Goal: Task Accomplishment & Management: Manage account settings

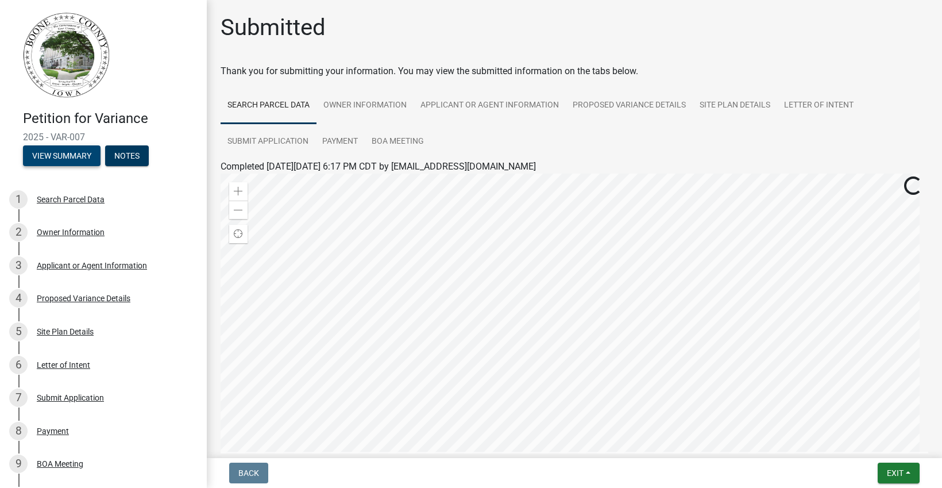
click at [68, 153] on button "View Summary" at bounding box center [62, 155] width 78 height 21
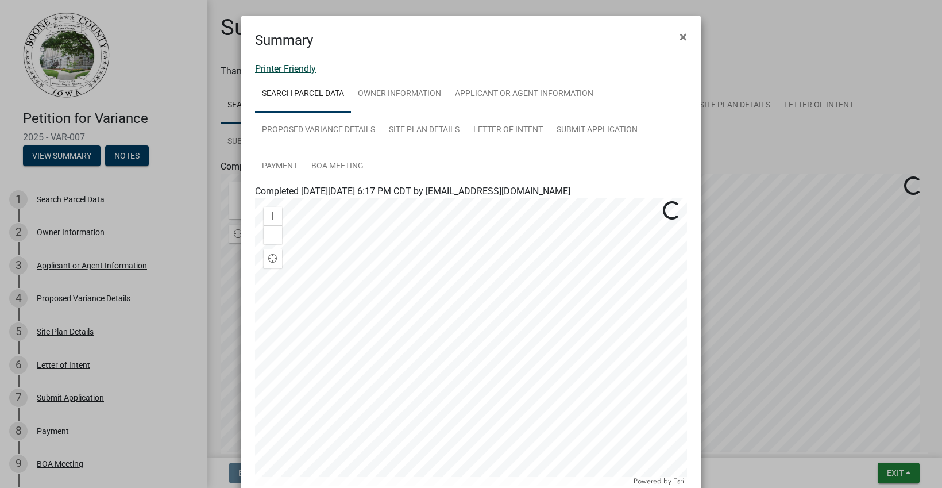
click at [293, 68] on link "Printer Friendly" at bounding box center [285, 68] width 61 height 11
click at [284, 68] on link "Printer Friendly" at bounding box center [285, 68] width 61 height 11
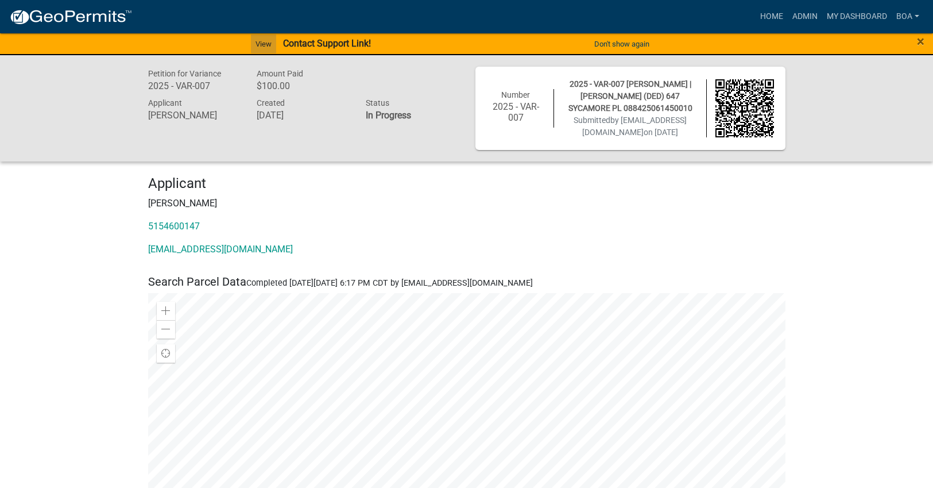
click at [267, 42] on link "View" at bounding box center [263, 43] width 25 height 19
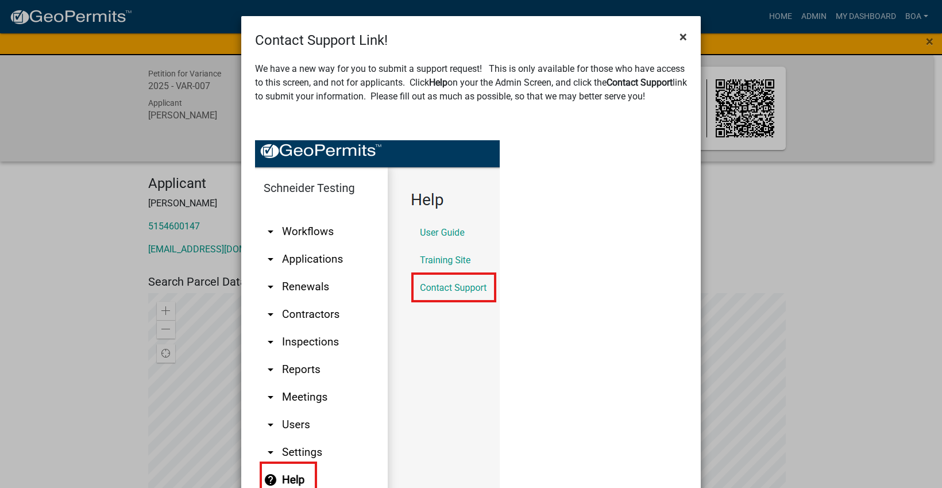
click at [680, 36] on span "×" at bounding box center [683, 37] width 7 height 16
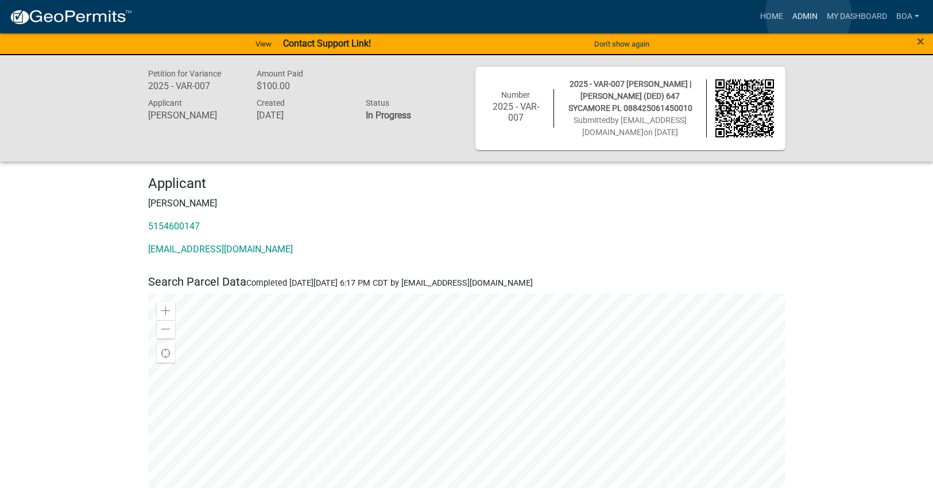
click at [809, 14] on link "Admin" at bounding box center [805, 17] width 34 height 22
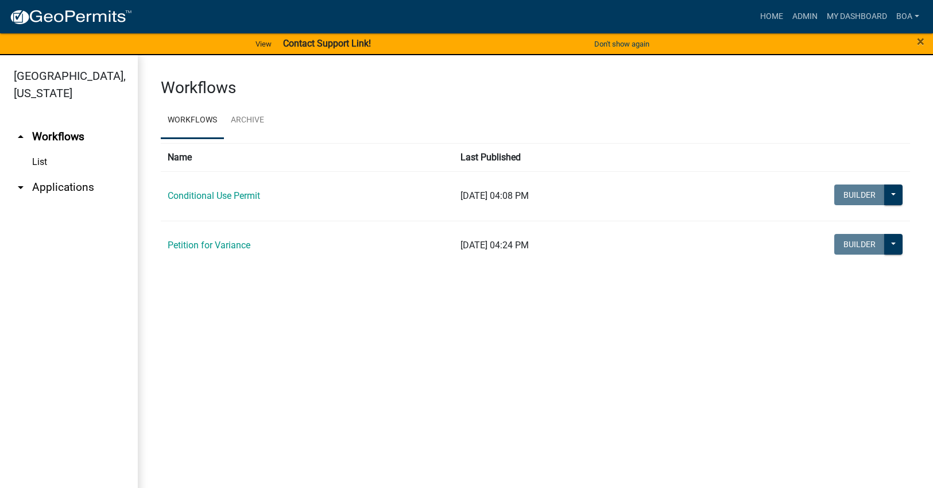
click at [68, 173] on link "arrow_drop_down Applications" at bounding box center [69, 187] width 138 height 28
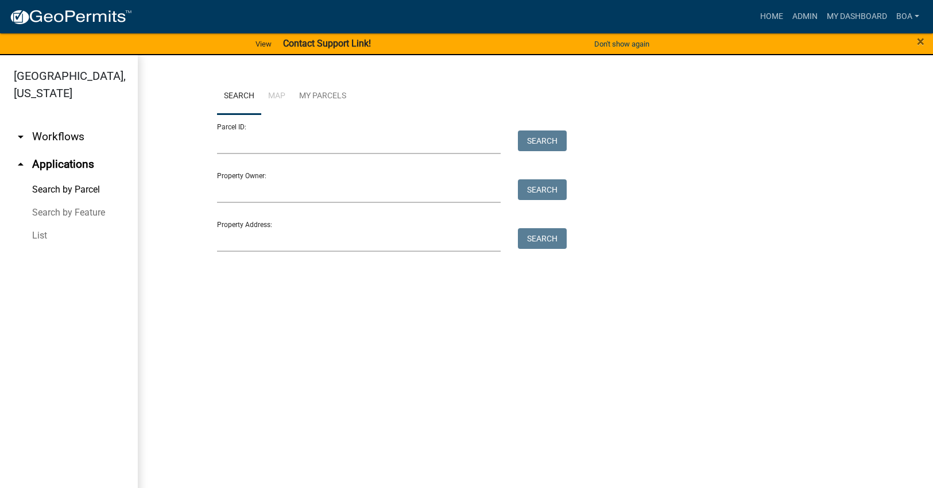
click at [39, 224] on link "List" at bounding box center [69, 235] width 138 height 23
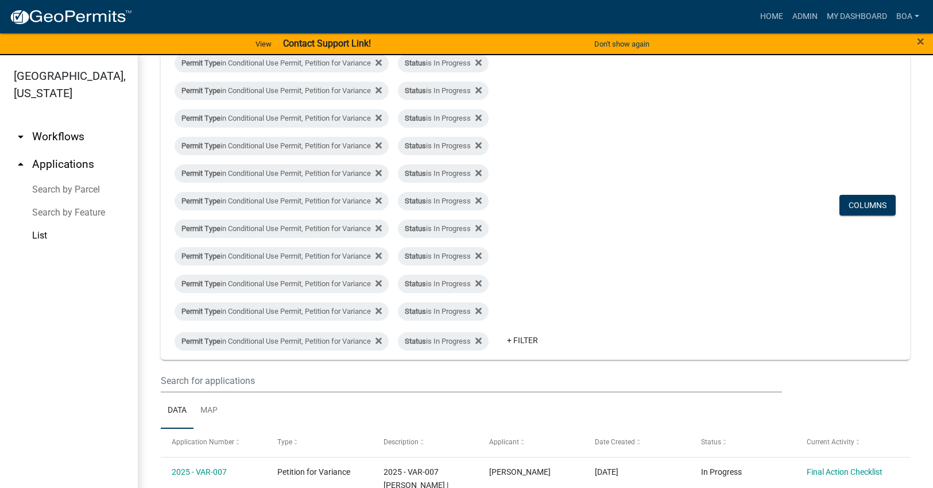
scroll to position [115, 0]
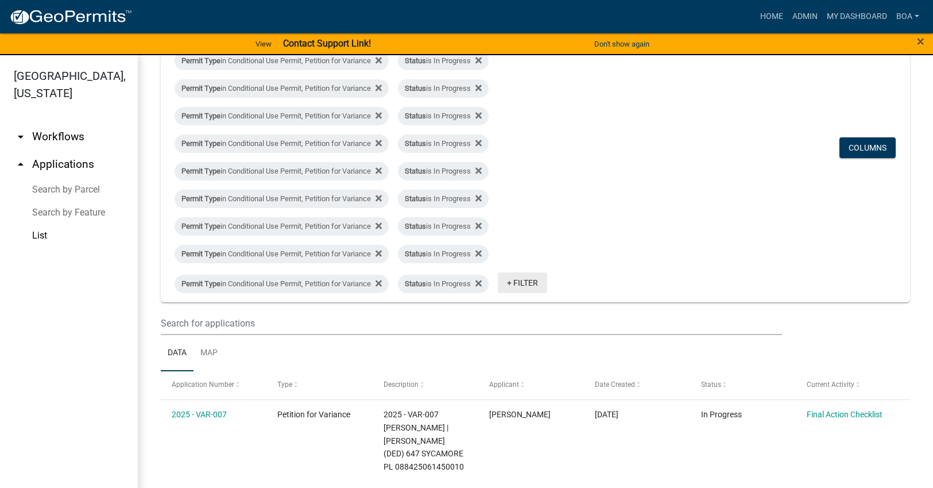
click at [535, 284] on link "+ Filter" at bounding box center [522, 282] width 49 height 21
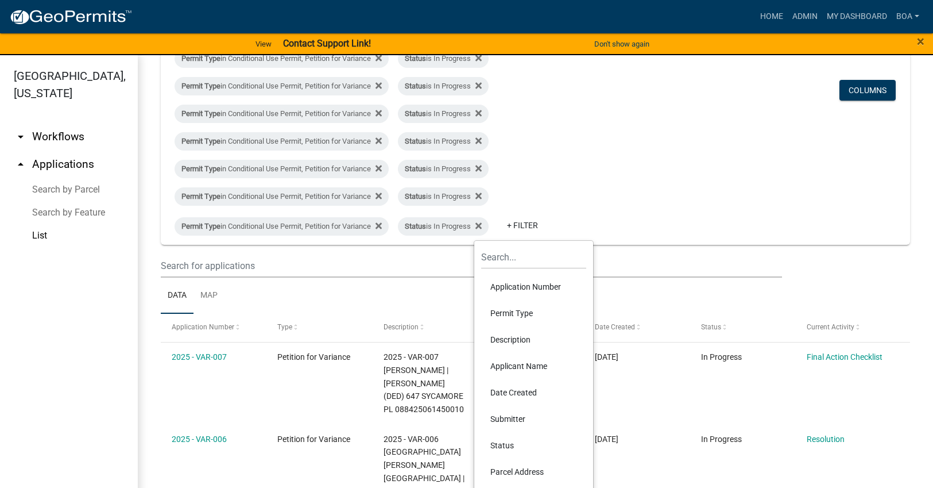
click at [507, 310] on li "Permit Type" at bounding box center [533, 313] width 105 height 26
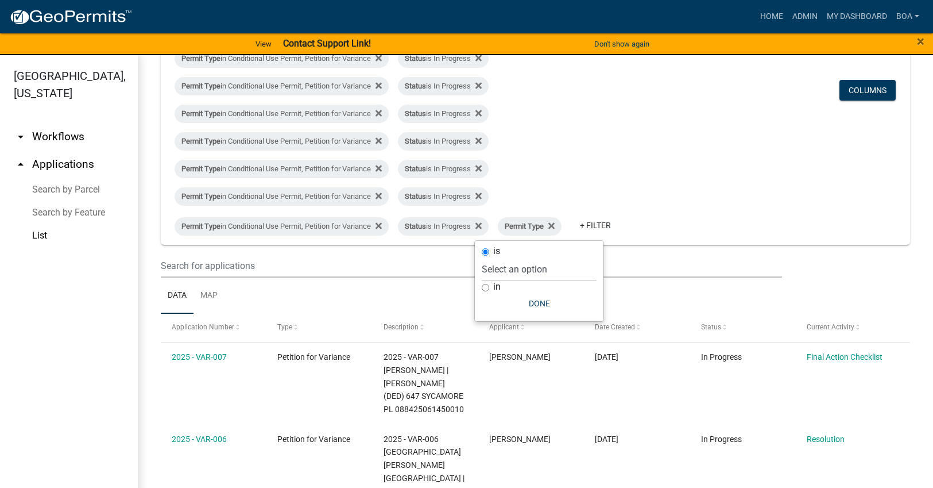
click at [484, 288] on input "in" at bounding box center [485, 287] width 7 height 7
radio input "true"
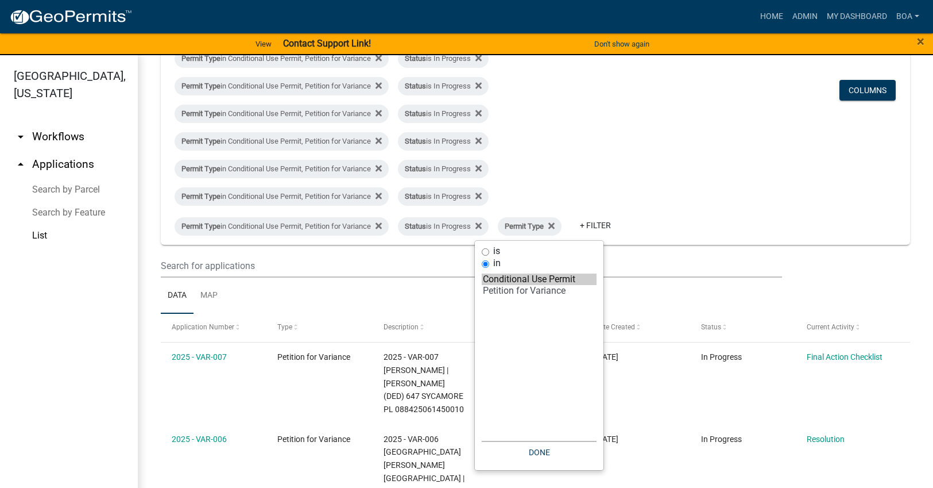
click at [526, 278] on option "Conditional Use Permit" at bounding box center [539, 278] width 115 height 11
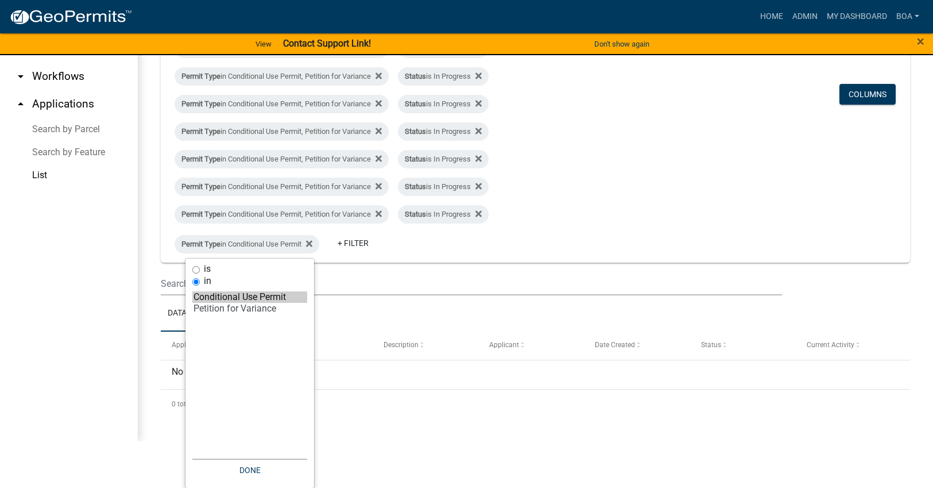
scroll to position [61, 0]
select select "1: 'a24f6eb2-a7ba-406c-a69d-81cf8e024603'"
click at [255, 305] on option "Petition for Variance" at bounding box center [249, 307] width 115 height 11
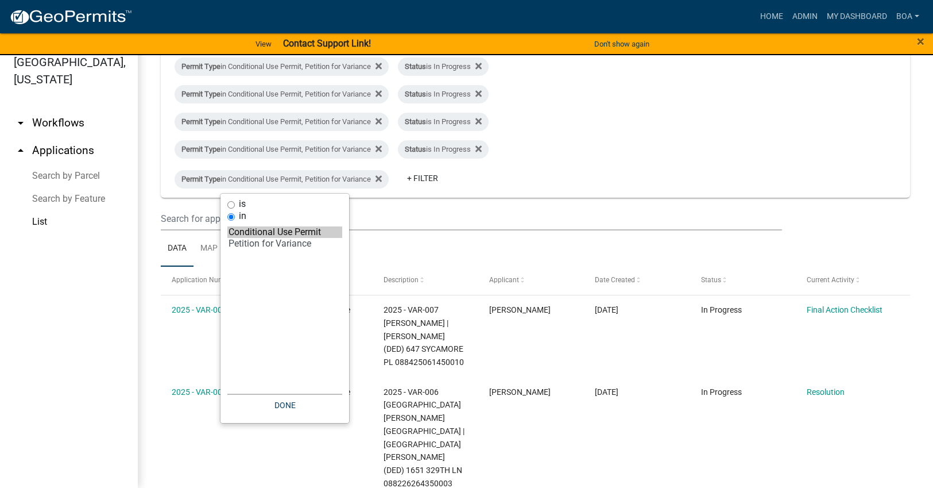
scroll to position [261, 0]
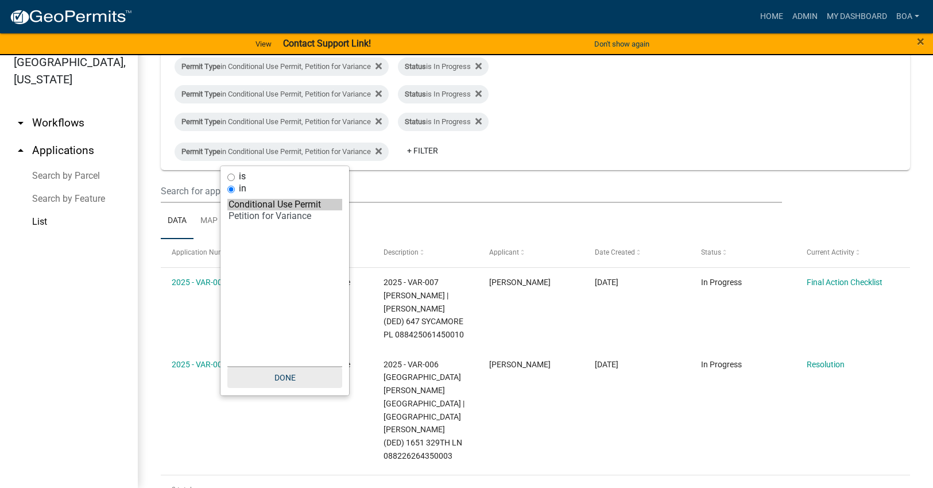
click at [280, 376] on button "Done" at bounding box center [284, 377] width 115 height 21
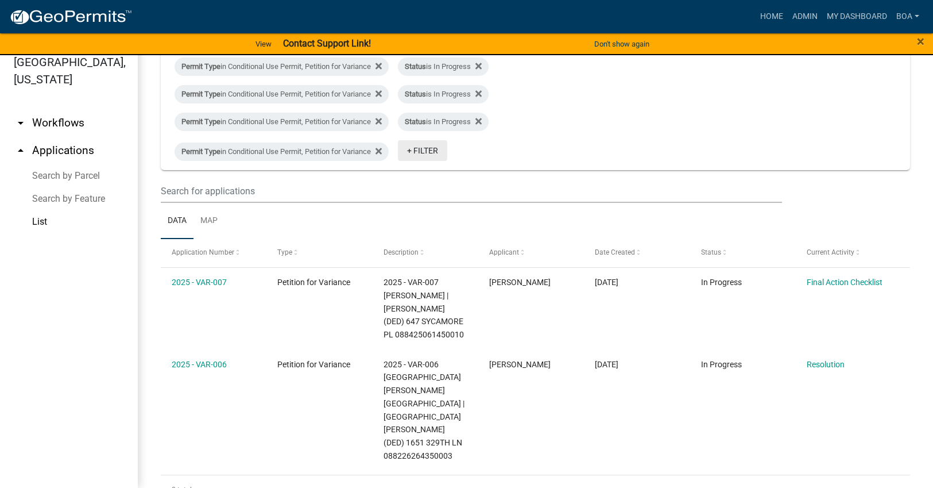
click at [434, 148] on link "+ Filter" at bounding box center [422, 150] width 49 height 21
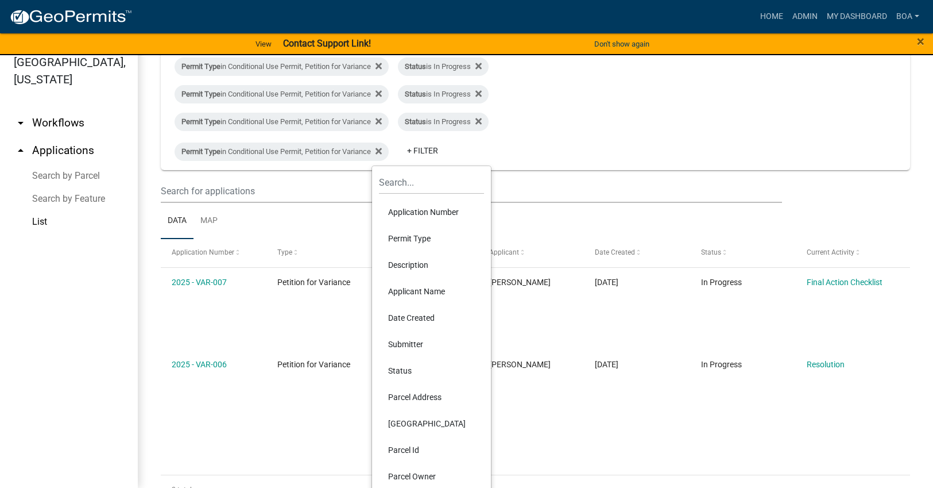
click at [404, 369] on li "Status" at bounding box center [431, 370] width 105 height 26
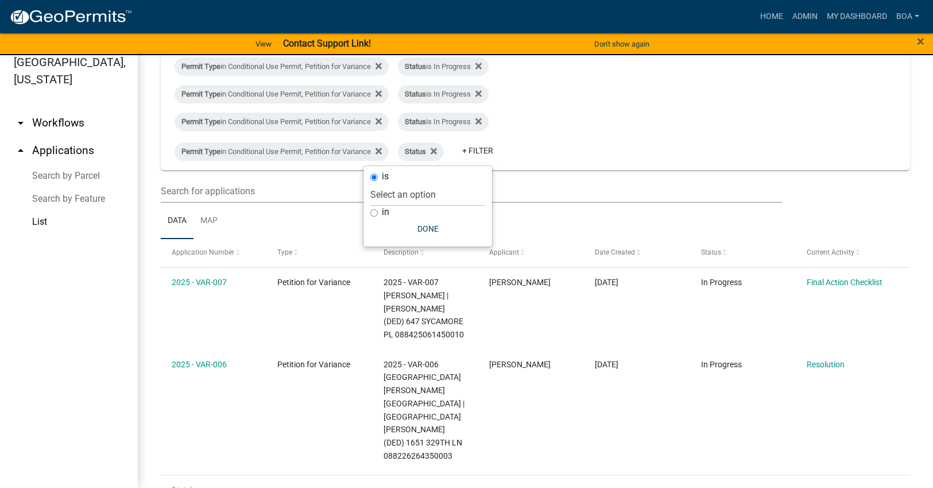
click at [373, 213] on input "in" at bounding box center [373, 212] width 7 height 7
radio input "true"
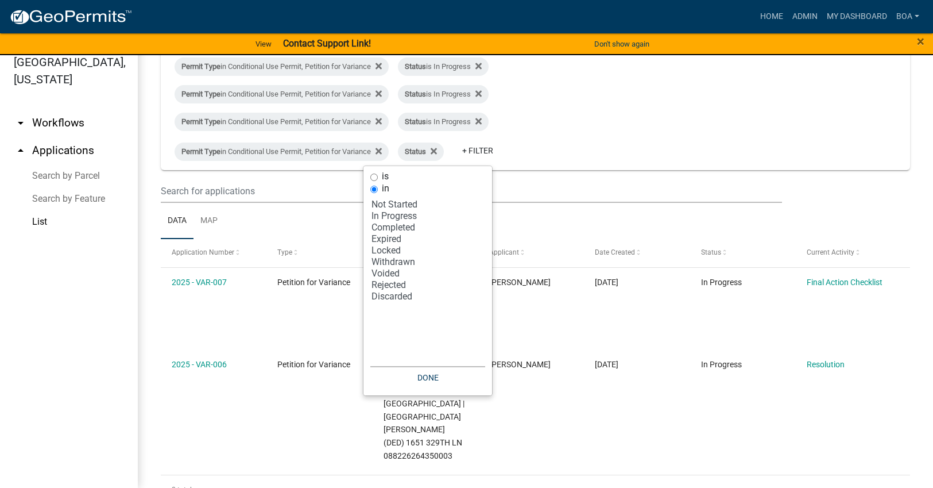
select select "2: '1'"
click at [403, 215] on option "In Progress" at bounding box center [427, 215] width 115 height 11
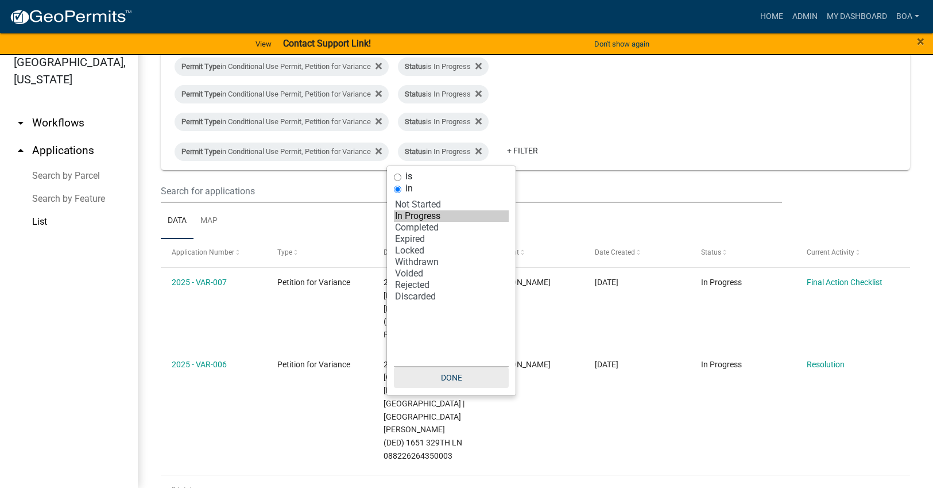
click at [447, 376] on button "Done" at bounding box center [451, 377] width 115 height 21
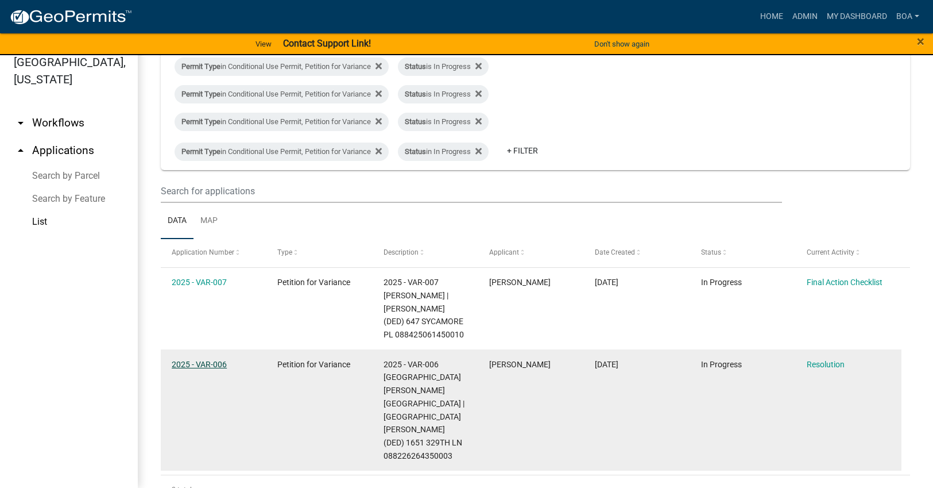
click at [205, 361] on link "2025 - VAR-006" at bounding box center [199, 364] width 55 height 9
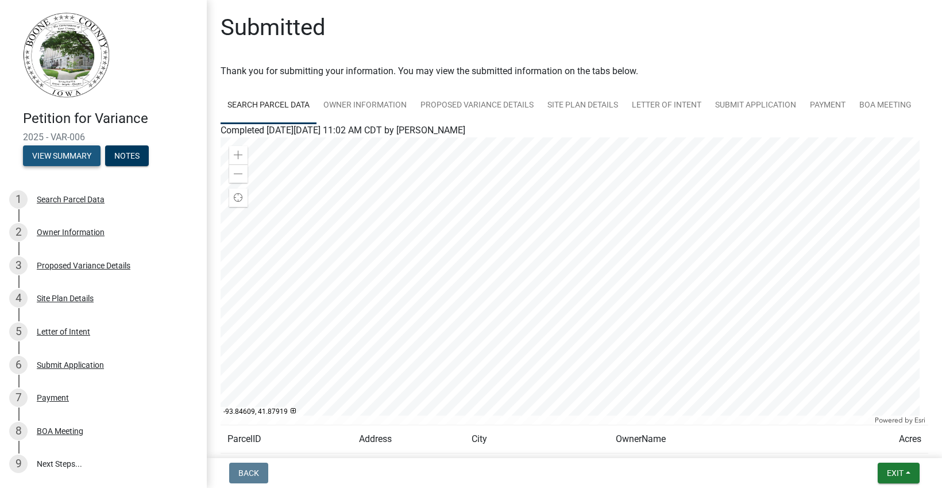
click at [76, 155] on button "View Summary" at bounding box center [62, 155] width 78 height 21
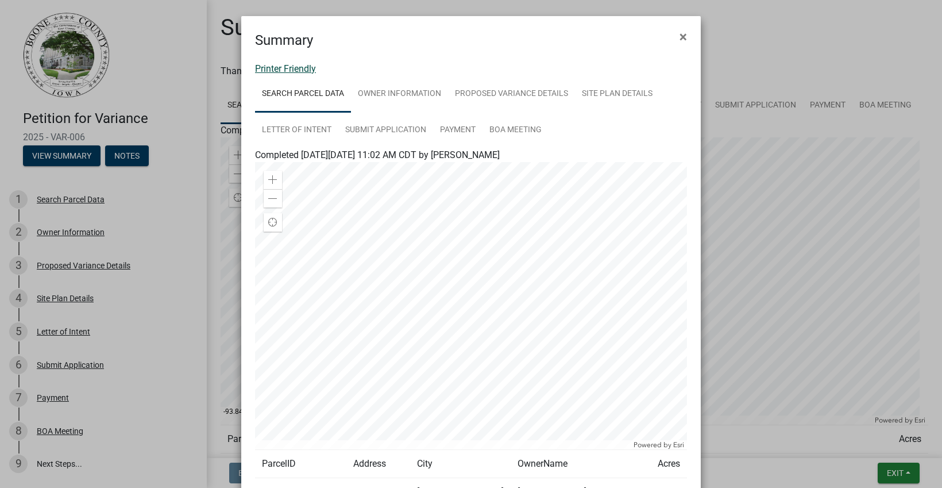
click at [302, 66] on link "Printer Friendly" at bounding box center [285, 68] width 61 height 11
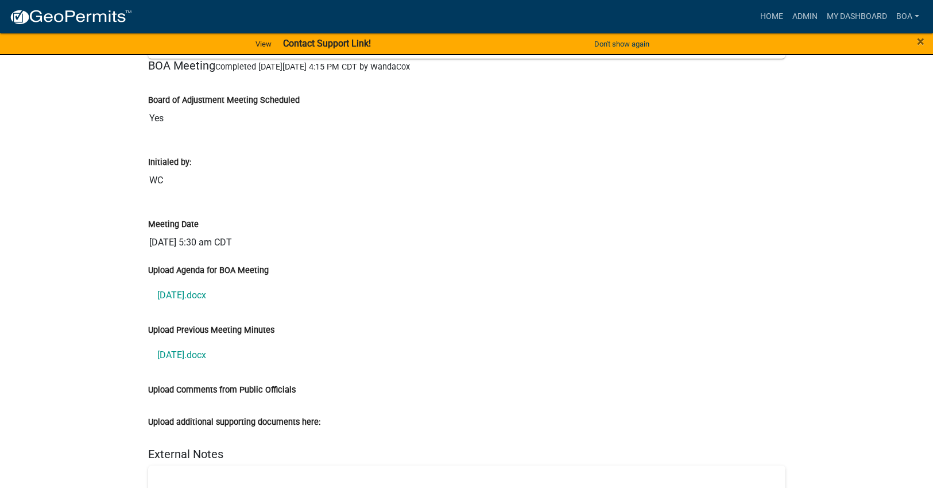
scroll to position [3561, 0]
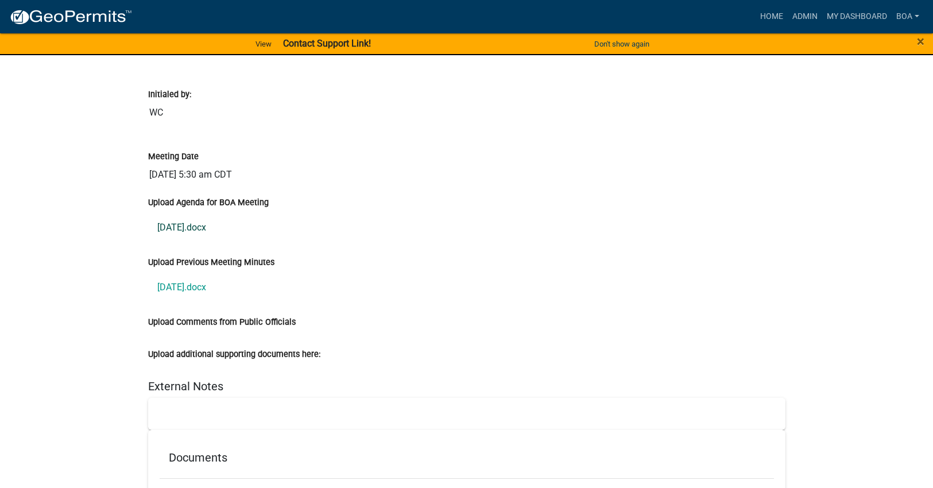
click at [192, 230] on link "09-25-2025.docx" at bounding box center [467, 228] width 638 height 28
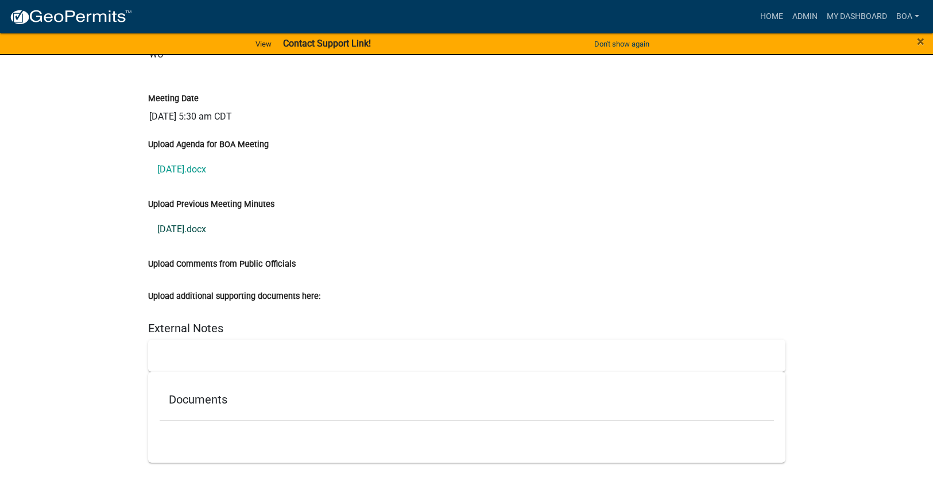
scroll to position [3630, 0]
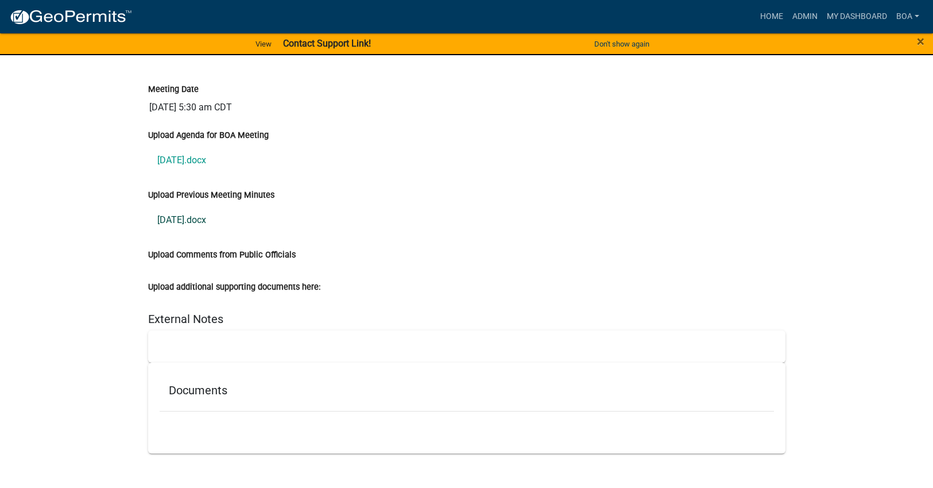
click at [171, 217] on link "8-14-2025.docx" at bounding box center [467, 220] width 638 height 28
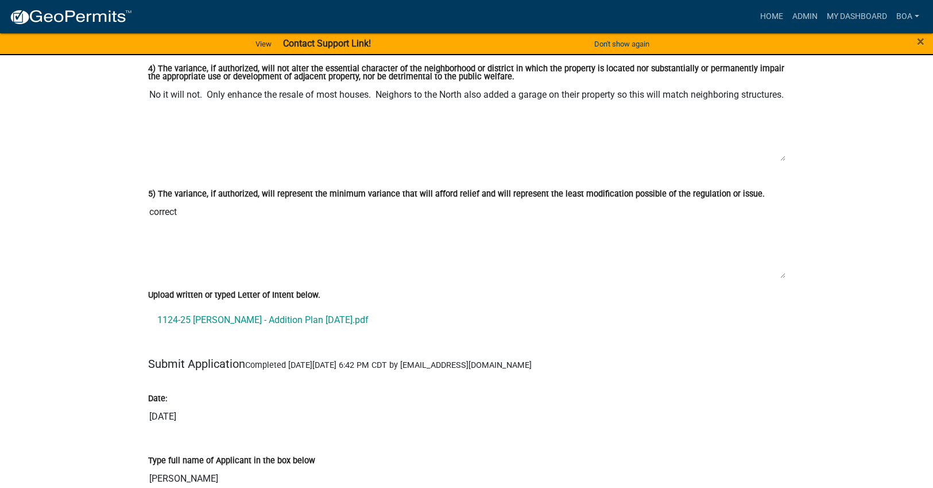
scroll to position [2585, 0]
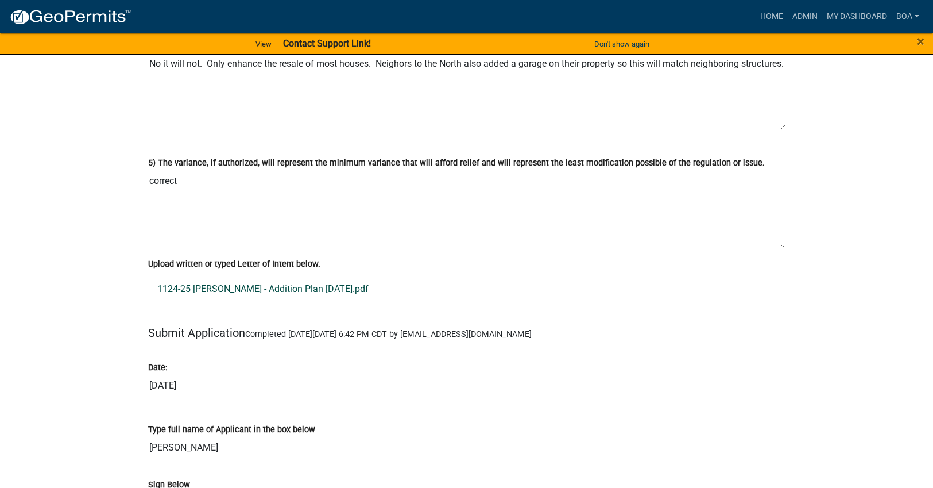
click at [249, 287] on link "1124-25 Schwind - Addition Plan 6-26-25.pdf" at bounding box center [467, 289] width 638 height 28
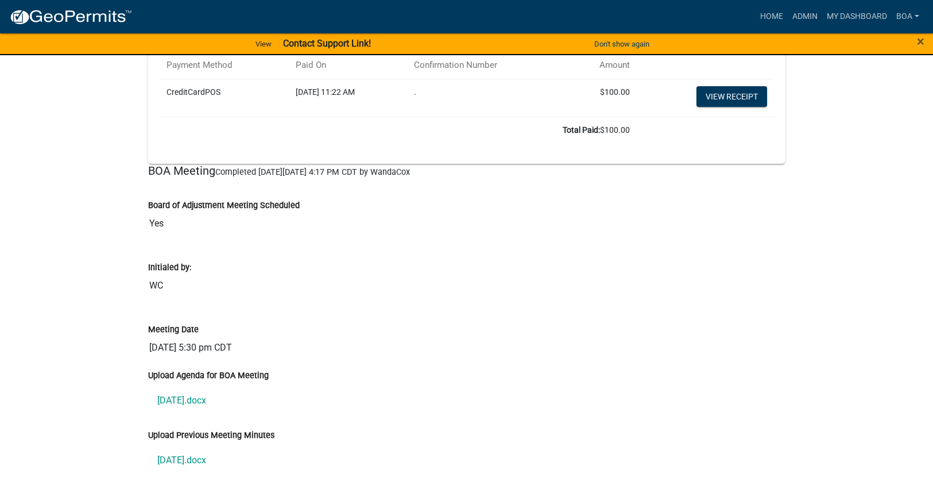
scroll to position [3159, 0]
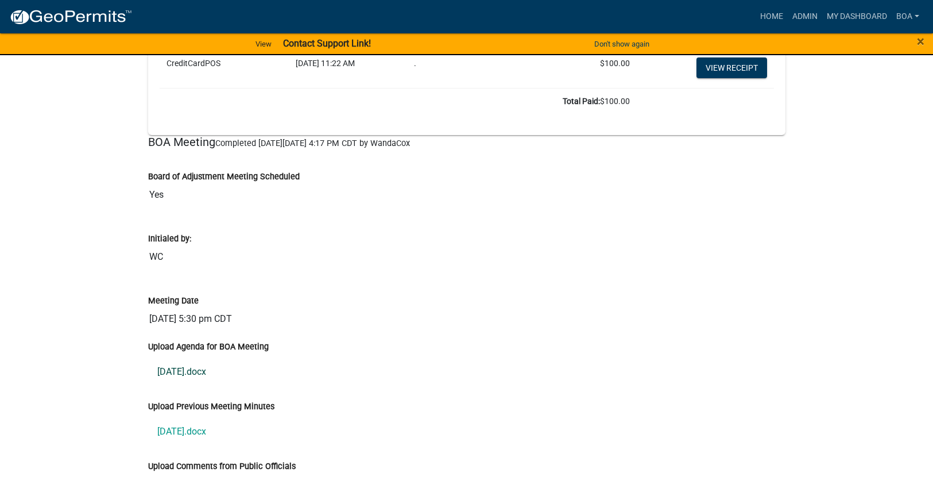
click at [199, 358] on link "09-25-2025.docx" at bounding box center [467, 372] width 638 height 28
click at [202, 418] on link "8-14-2025.docx" at bounding box center [467, 432] width 638 height 28
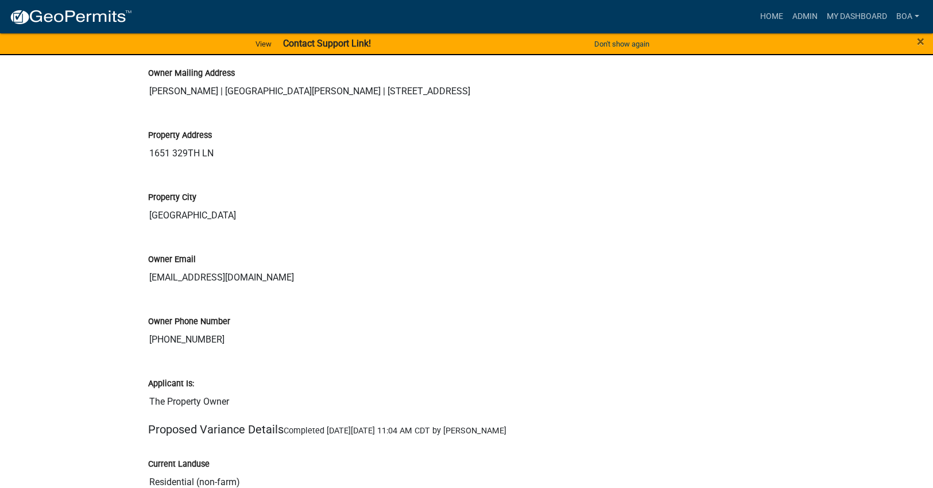
scroll to position [809, 0]
